Goal: Task Accomplishment & Management: Complete application form

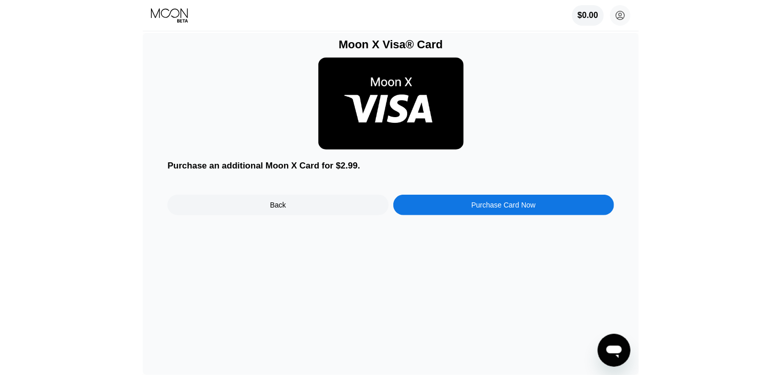
scroll to position [21, 0]
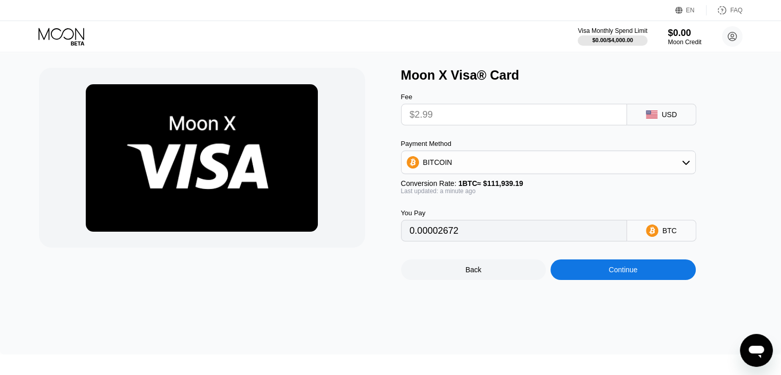
click at [504, 125] on input "$2.99" at bounding box center [514, 114] width 209 height 21
click at [581, 123] on input "$2.99" at bounding box center [514, 114] width 209 height 21
